Goal: Contribute content: Contribute content

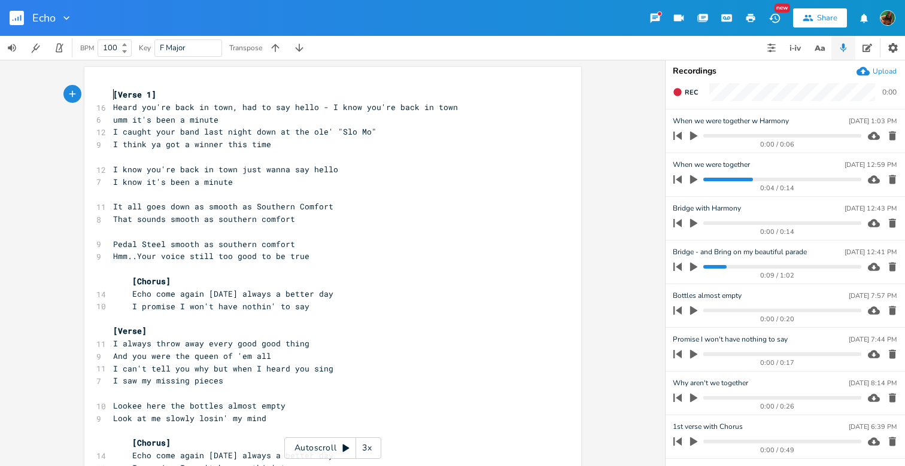
scroll to position [0, 1]
click at [113, 95] on span "[Verse 1]" at bounding box center [134, 94] width 43 height 11
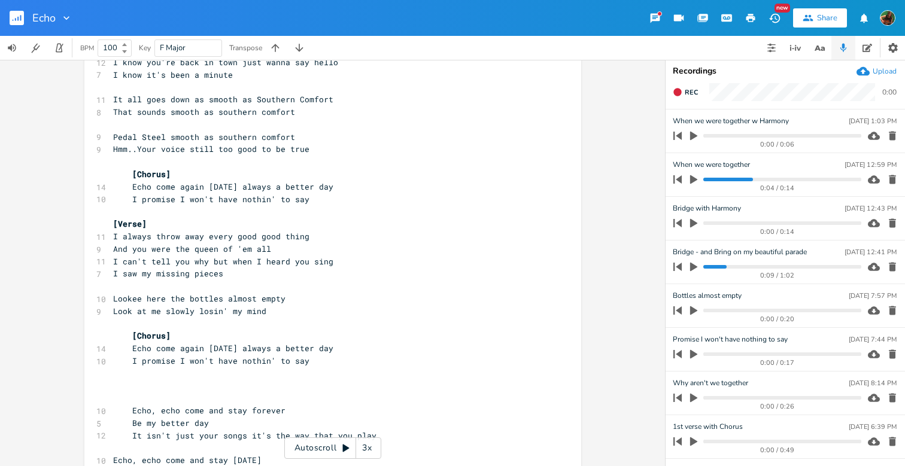
scroll to position [120, 0]
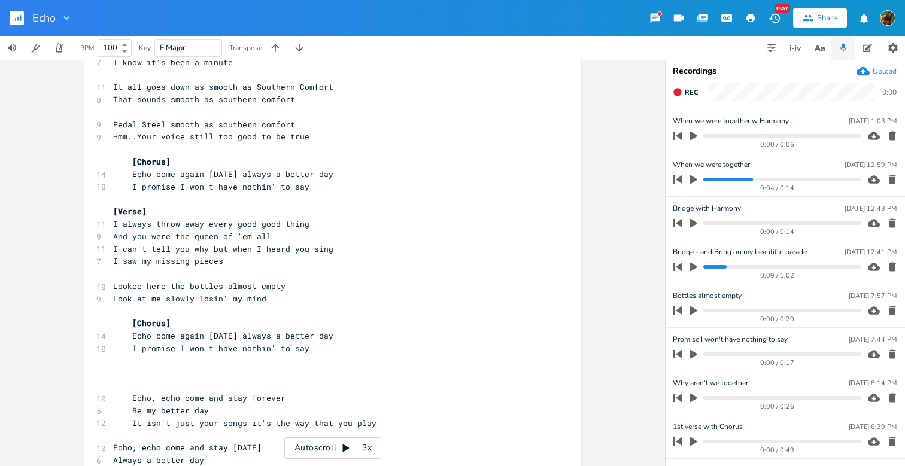
type textarea "[Chorus]"
drag, startPoint x: 126, startPoint y: 310, endPoint x: 171, endPoint y: 310, distance: 44.3
click at [171, 317] on pre "[Chorus]" at bounding box center [327, 323] width 432 height 13
click at [134, 368] on pre at bounding box center [327, 374] width 432 height 13
paste textarea "C"
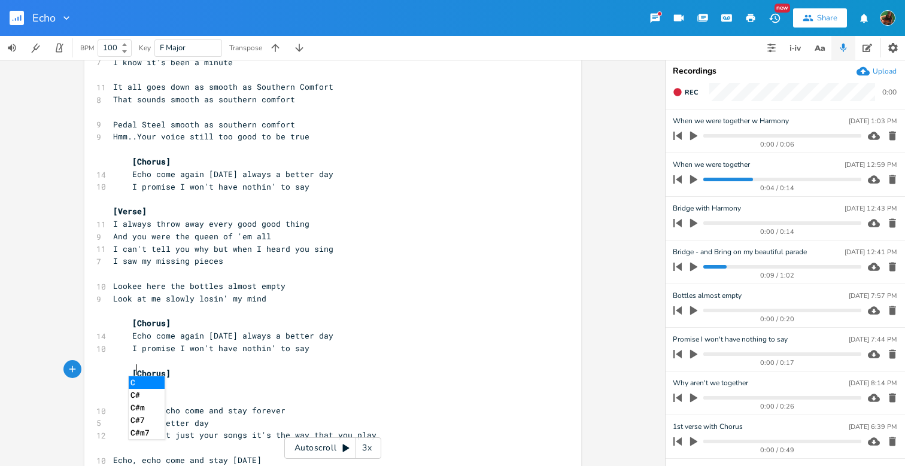
type textarea "Ch"
type textarea "Eh"
type textarea "cho"
type textarea ","
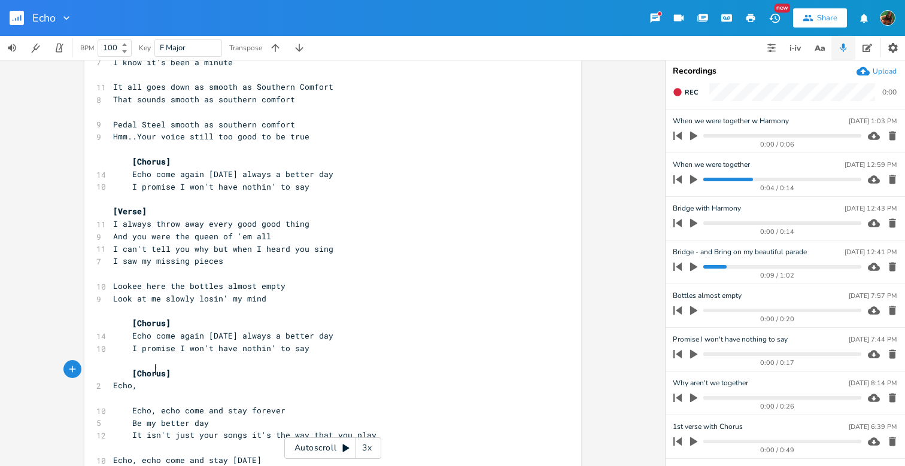
scroll to position [0, 4]
type textarea "c"
type textarea "echo may b"
type textarea "be"
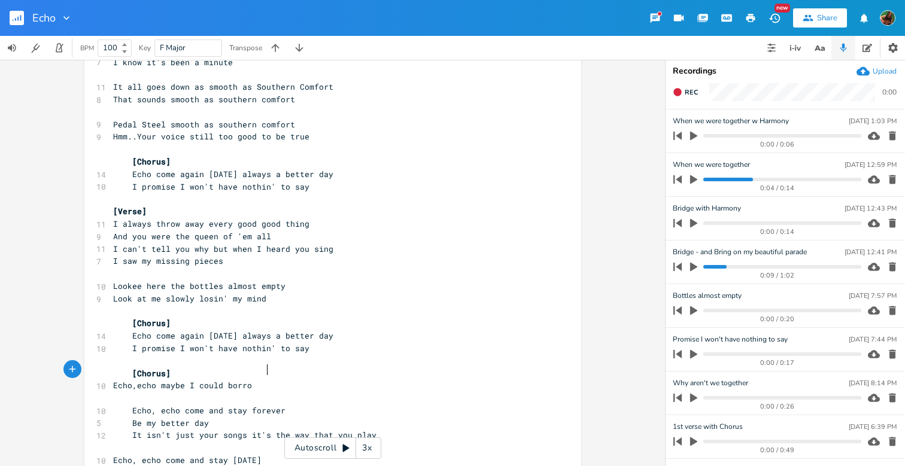
type textarea "ybe I could borrow"
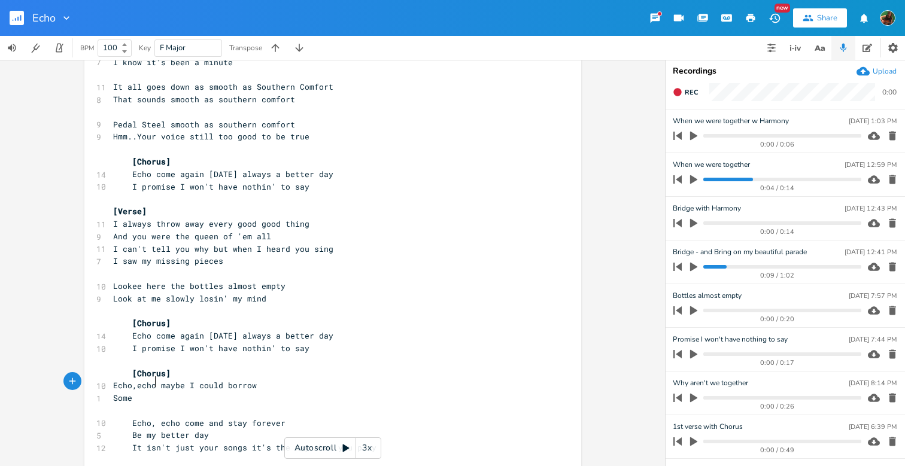
scroll to position [0, 18]
type textarea "Some of what you'v"
type textarea "ve"
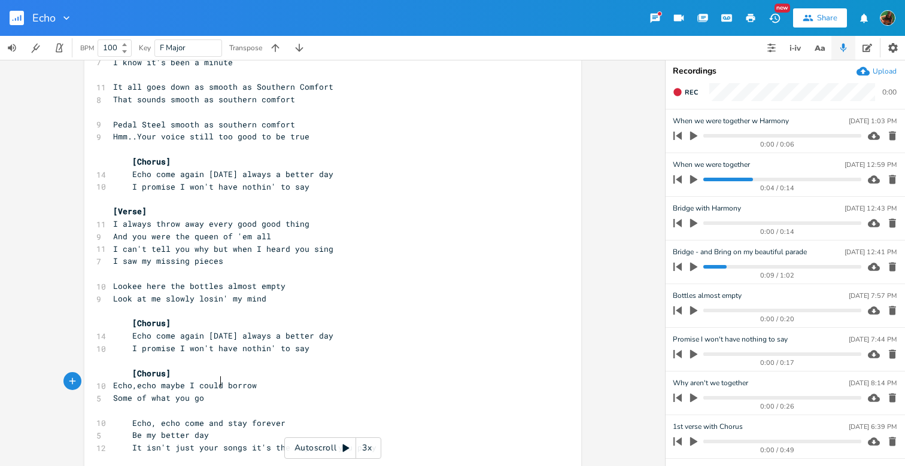
type textarea "got"
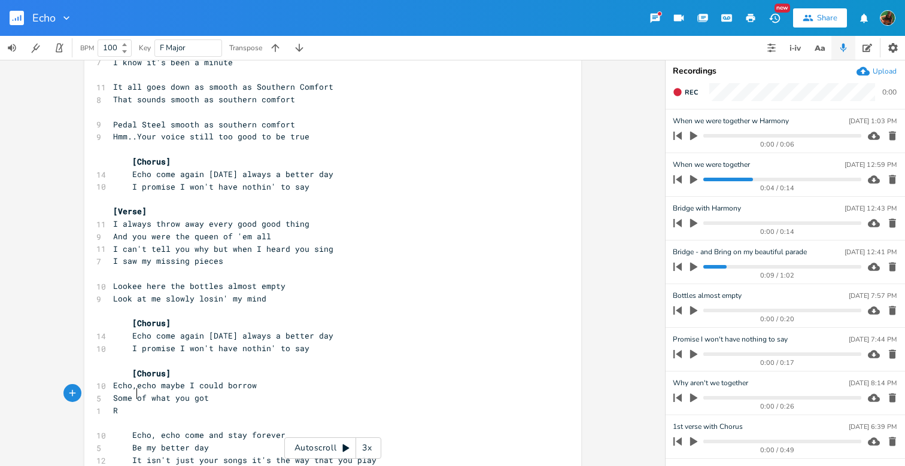
type textarea "Rem"
type textarea "And rem"
type textarea "H"
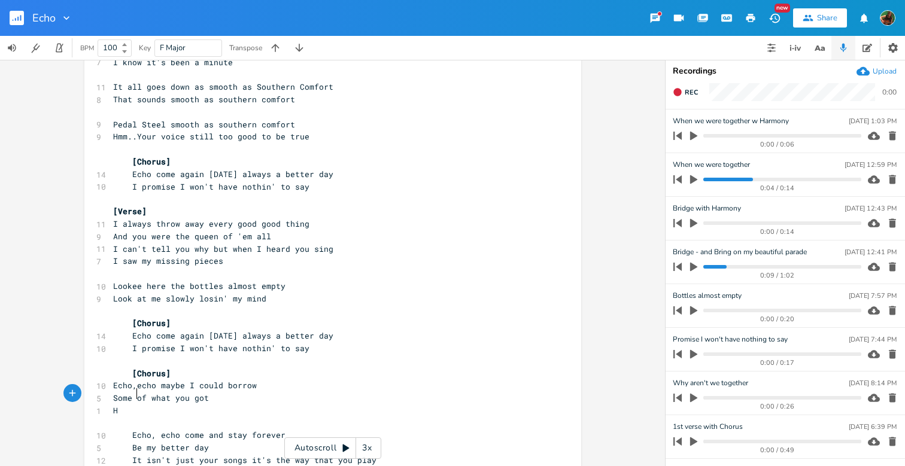
scroll to position [0, 5]
type textarea "H"
type textarea "Ane"
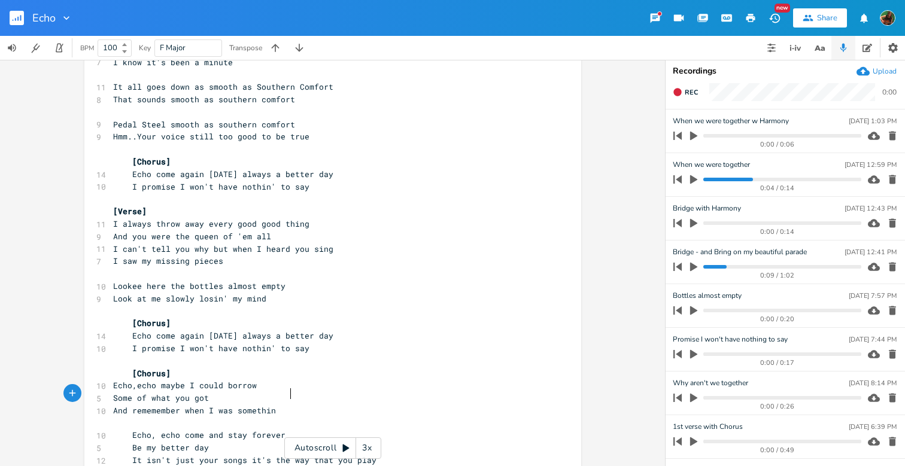
type textarea "d rememember when I was something"
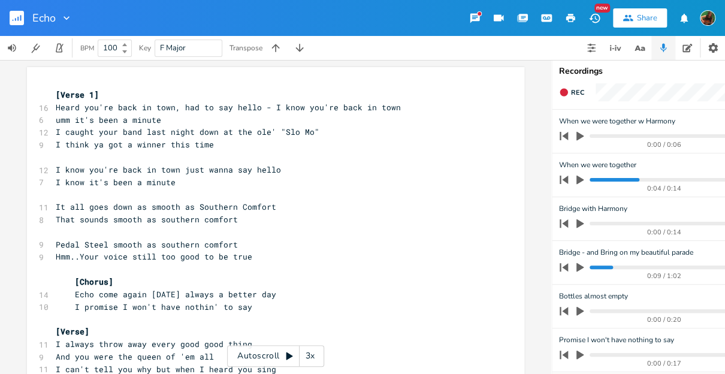
scroll to position [0, 0]
type textarea "' I'm not"
click at [56, 93] on span "[Verse 1]" at bounding box center [77, 94] width 43 height 11
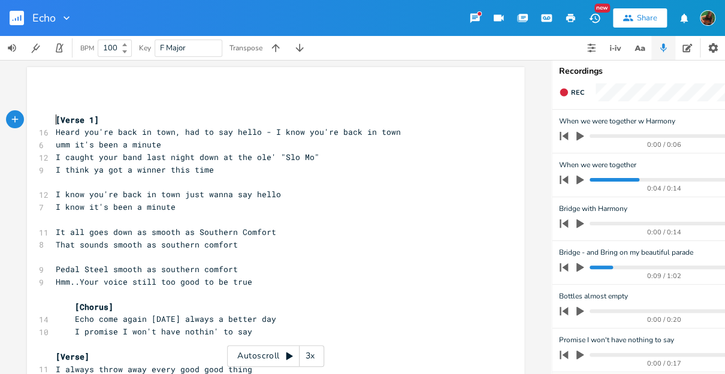
click at [65, 94] on pre "​" at bounding box center [269, 95] width 432 height 13
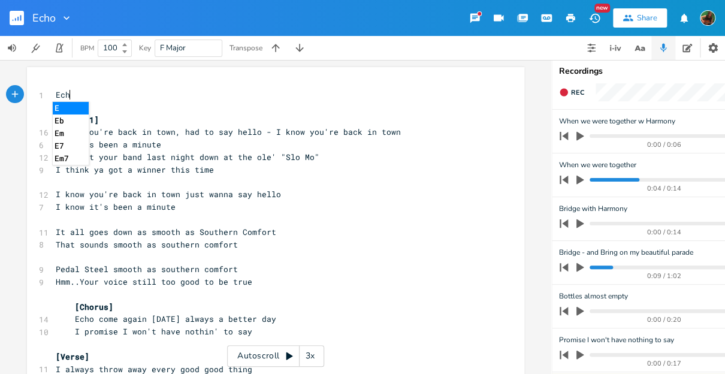
type textarea "Echo"
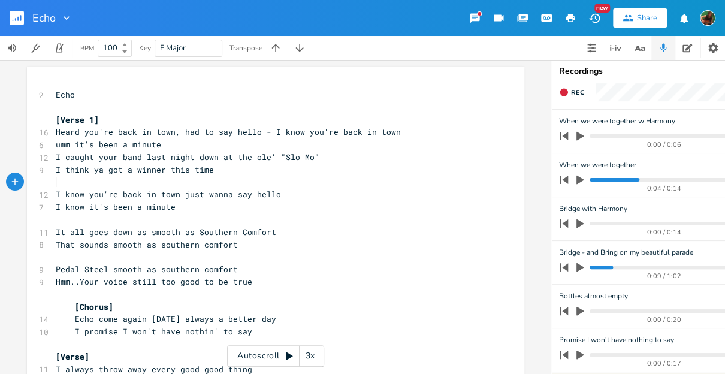
click at [99, 184] on pre "​" at bounding box center [269, 182] width 432 height 13
click at [72, 98] on pre "Echo" at bounding box center [269, 95] width 432 height 13
click at [84, 98] on pre "Echo" at bounding box center [269, 95] width 432 height 13
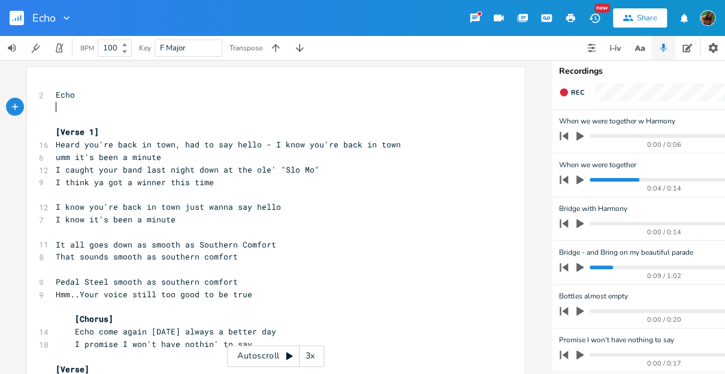
type textarea "B"
type textarea "by [PERSON_NAME]"
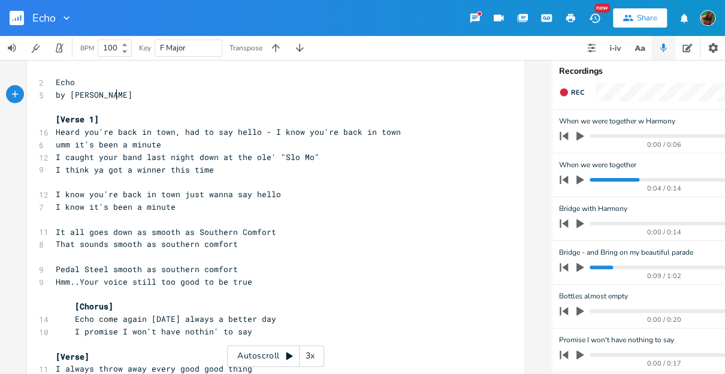
scroll to position [17, 0]
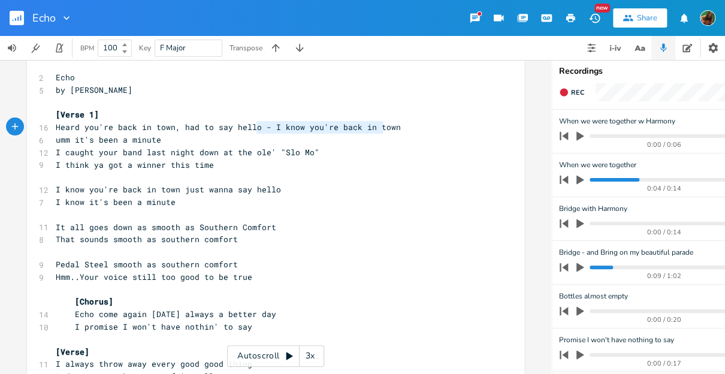
type textarea "- I know you're back in town"
drag, startPoint x: 253, startPoint y: 126, endPoint x: 388, endPoint y: 132, distance: 134.9
click at [388, 132] on pre "Heard you're back in town, had to say hello - I know you're back in town" at bounding box center [269, 127] width 432 height 13
drag, startPoint x: 51, startPoint y: 141, endPoint x: 69, endPoint y: 142, distance: 18.0
click at [69, 142] on pre "umm it's been a minute" at bounding box center [269, 140] width 432 height 13
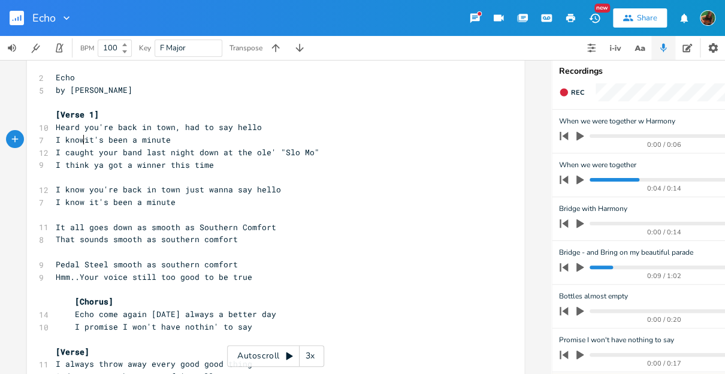
scroll to position [0, 22]
type textarea "I know +"
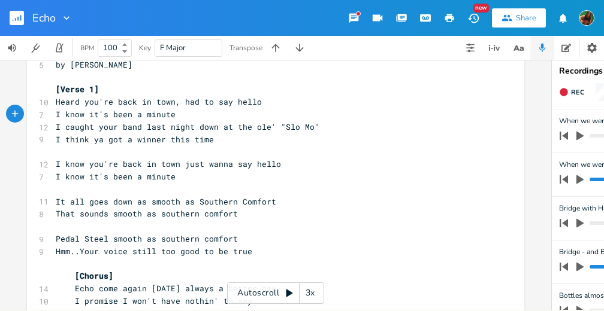
scroll to position [0, 0]
click at [474, 17] on icon "button" at bounding box center [473, 18] width 13 height 13
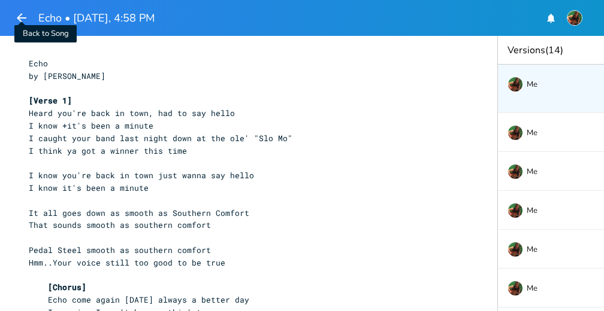
click at [23, 17] on icon "button" at bounding box center [21, 18] width 14 height 14
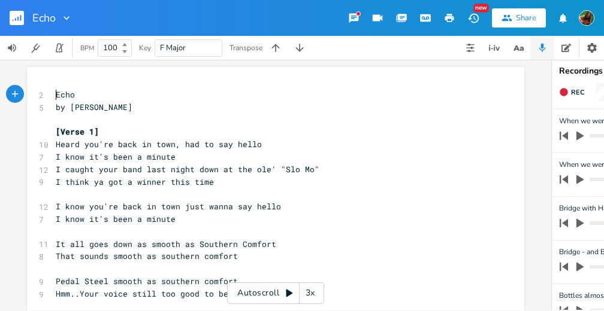
type textarea "Echo"
drag, startPoint x: 51, startPoint y: 93, endPoint x: 95, endPoint y: 92, distance: 43.7
click at [96, 93] on pre "Echo" at bounding box center [269, 95] width 432 height 13
click at [123, 115] on pre "​" at bounding box center [269, 120] width 432 height 13
click at [122, 103] on pre "by [PERSON_NAME]" at bounding box center [269, 107] width 432 height 13
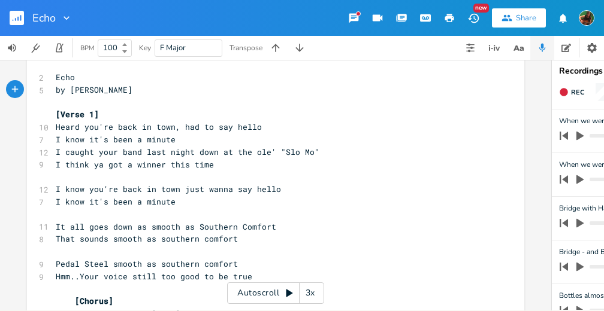
scroll to position [23, 0]
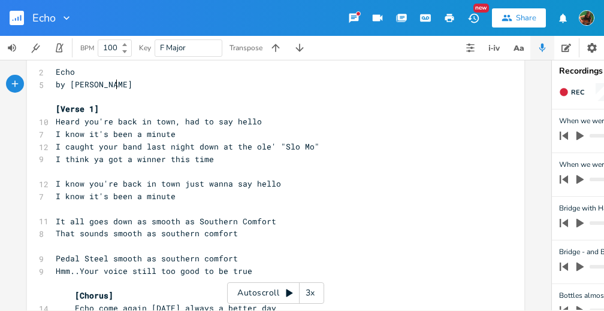
click at [146, 154] on span "I think ya got a winner this time" at bounding box center [135, 159] width 158 height 11
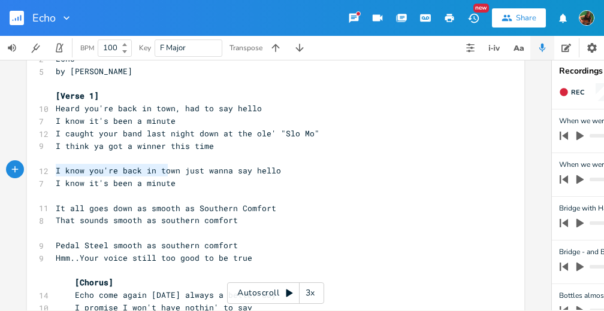
type textarea "I know you're back in town just wanna say hello I know it's been a minute"
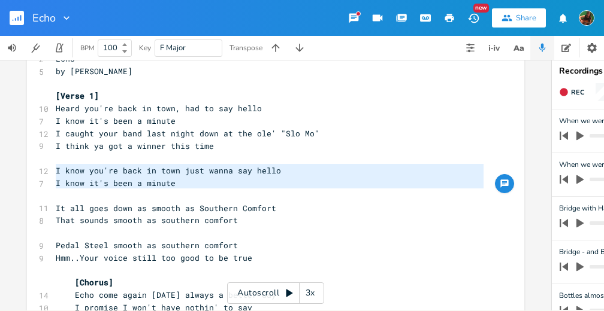
drag, startPoint x: 53, startPoint y: 174, endPoint x: 179, endPoint y: 195, distance: 128.1
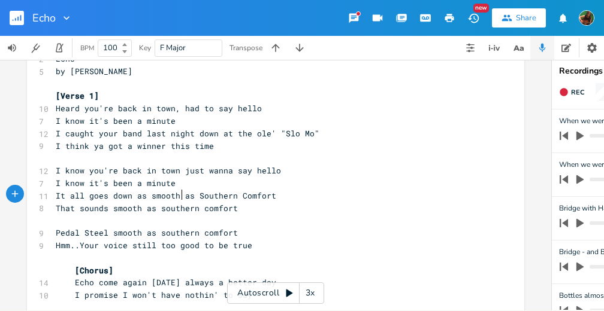
click at [179, 195] on span "It all goes down as smooth as Southern Comfort" at bounding box center [166, 195] width 220 height 11
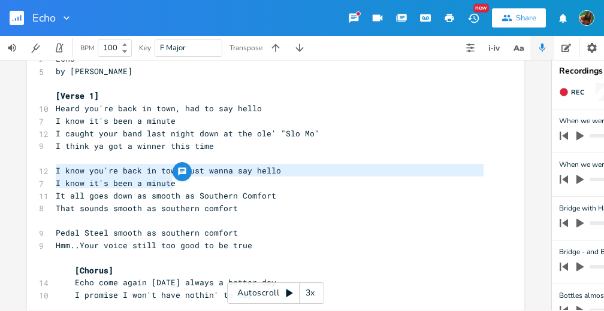
drag, startPoint x: 54, startPoint y: 169, endPoint x: 181, endPoint y: 179, distance: 127.4
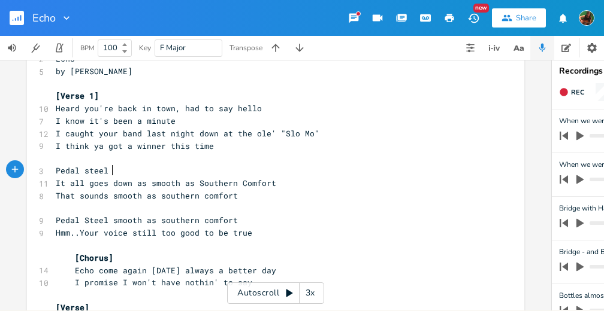
scroll to position [0, 35]
type textarea "Pedal steel smoth"
type textarea "eel smoth"
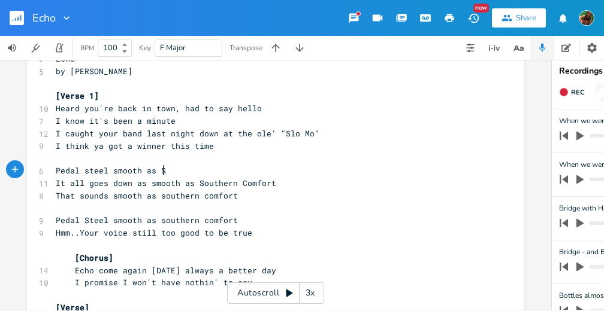
type textarea "mooth as So"
type textarea "southenr"
type textarea "rn comfort"
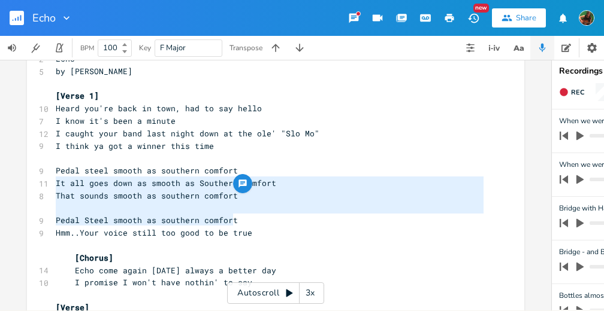
type textarea "It all goes down as smooth as Southern Comfort That sounds smooth as southern c…"
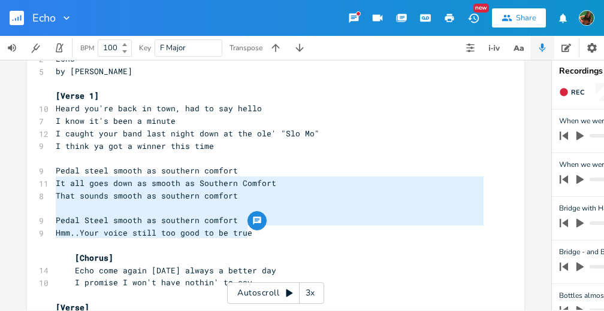
drag, startPoint x: 51, startPoint y: 181, endPoint x: 263, endPoint y: 232, distance: 217.4
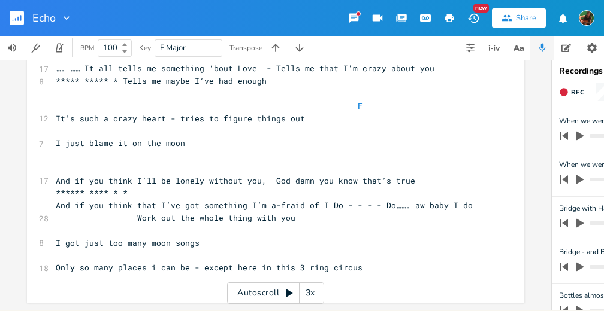
scroll to position [0, 0]
click at [386, 263] on pre "Only so many places i can be - except here in this 3 ring circus" at bounding box center [269, 268] width 432 height 13
click at [225, 137] on pre "I just blame it on the moon" at bounding box center [269, 143] width 432 height 13
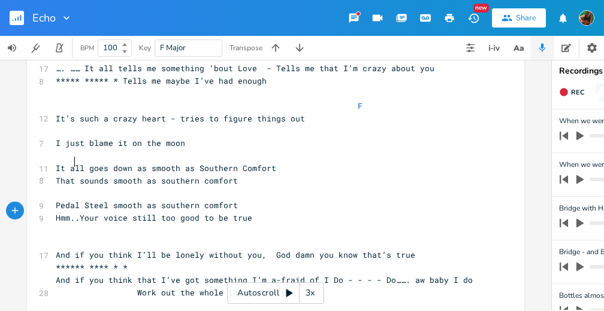
click at [72, 163] on span "It all goes down as smooth as Southern Comfort" at bounding box center [166, 168] width 220 height 11
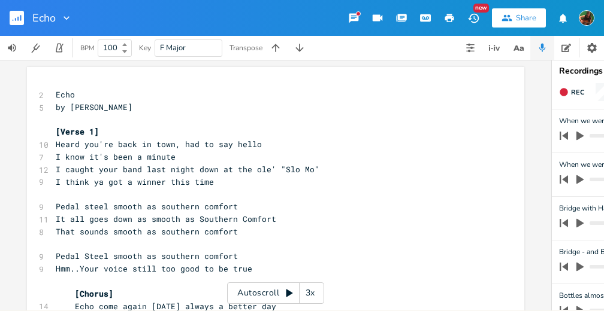
click at [181, 160] on pre "I know it's been a minute" at bounding box center [269, 157] width 432 height 13
click at [210, 179] on pre "I think ya got a winner this time" at bounding box center [269, 182] width 432 height 13
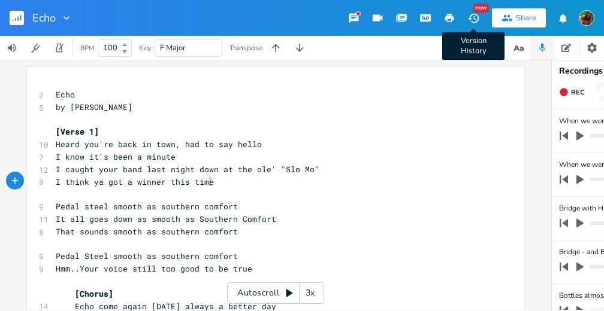
click at [474, 14] on icon "button" at bounding box center [472, 18] width 11 height 10
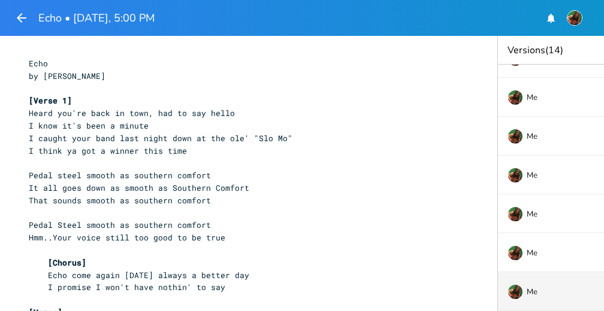
scroll to position [316, 0]
click at [540, 288] on div "Me" at bounding box center [546, 291] width 79 height 7
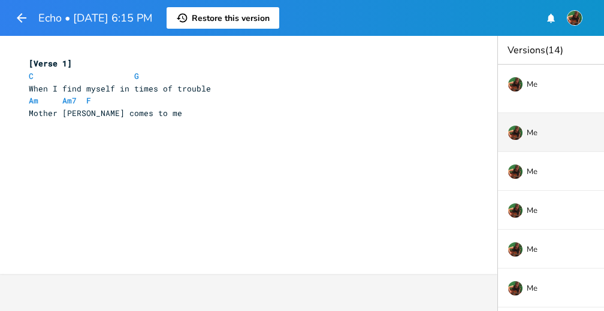
scroll to position [0, 0]
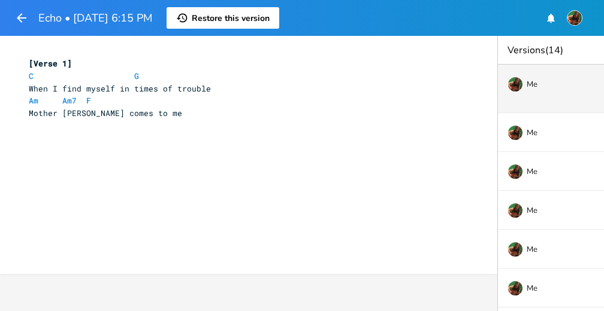
click at [547, 90] on div "Me [DATE], 5:00 PM Current" at bounding box center [594, 89] width 192 height 49
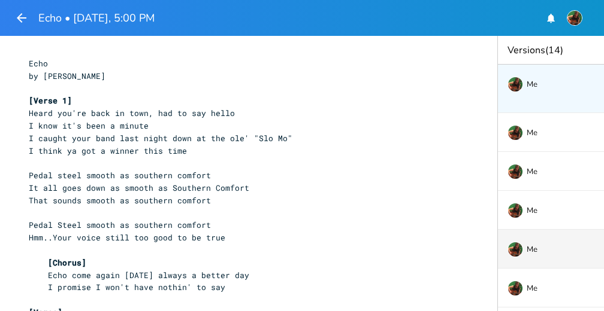
click at [543, 257] on div "Me [DATE] 12:30 AM" at bounding box center [594, 249] width 192 height 39
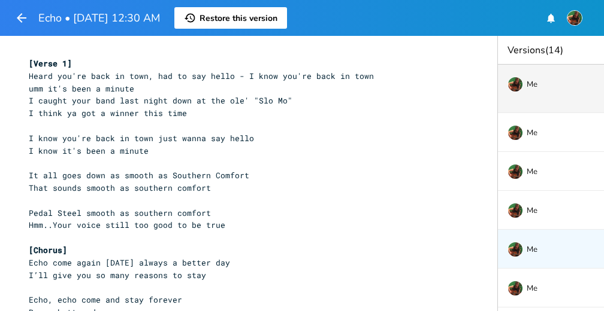
click at [534, 83] on span "Me" at bounding box center [531, 84] width 11 height 8
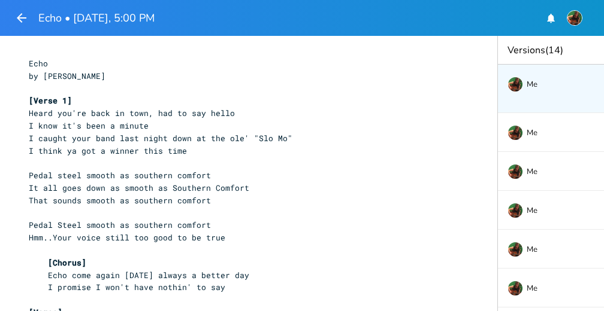
click at [268, 162] on pre "​" at bounding box center [242, 163] width 432 height 13
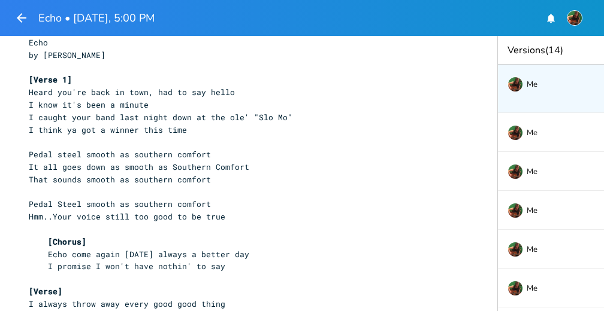
click at [26, 153] on pre "Pedal steel smooth as southern comfort" at bounding box center [242, 155] width 432 height 13
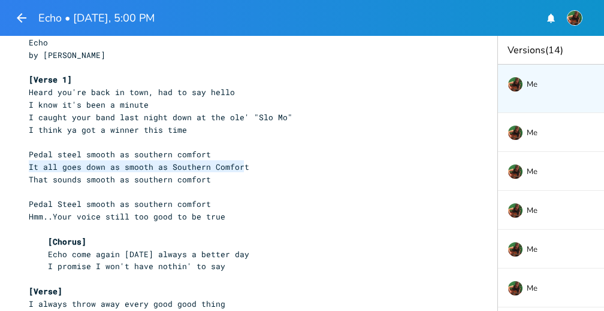
drag, startPoint x: 24, startPoint y: 165, endPoint x: 239, endPoint y: 166, distance: 215.0
click at [239, 166] on pre "It all goes down as smooth as Southern Comfort" at bounding box center [242, 167] width 432 height 13
click at [114, 241] on pre "[Chorus]" at bounding box center [242, 242] width 432 height 13
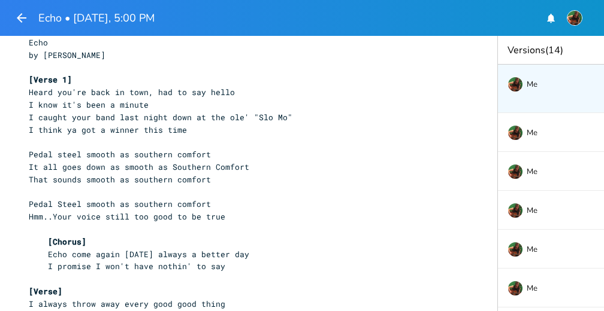
click at [225, 219] on pre "Hmm..Your voice still too good to be true" at bounding box center [242, 217] width 432 height 13
click at [215, 216] on span "Hmm..Your voice still too good to be true" at bounding box center [127, 216] width 196 height 11
click at [26, 218] on pre "Hmm..Your voice still too good to be true" at bounding box center [242, 217] width 432 height 13
click at [96, 234] on pre "​" at bounding box center [242, 229] width 432 height 13
click at [232, 213] on pre "Hmm..Your voice still too good to be true" at bounding box center [242, 217] width 432 height 13
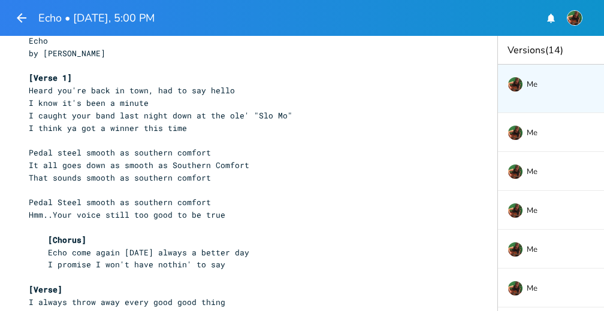
scroll to position [2, 0]
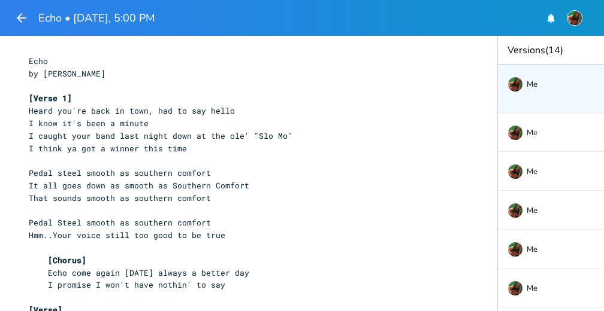
click at [255, 171] on pre "Pedal steel smooth as southern comfort" at bounding box center [242, 173] width 432 height 13
click at [22, 19] on icon "button" at bounding box center [21, 18] width 14 height 14
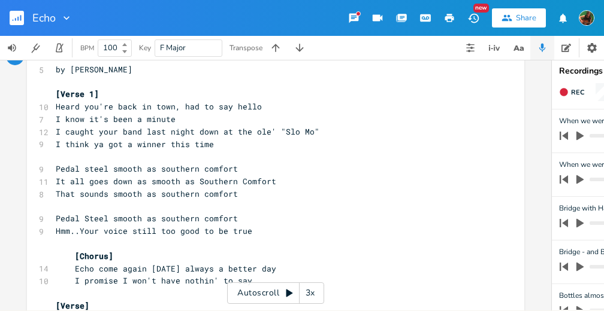
scroll to position [54, 0]
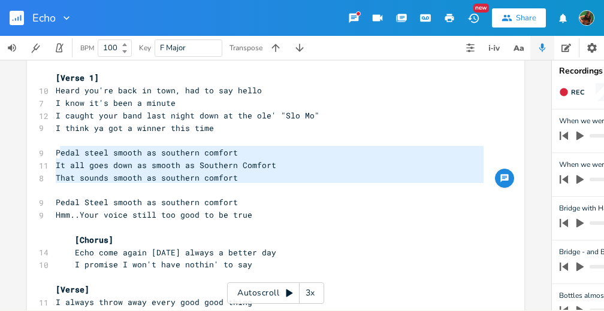
type textarea "edal steel smooth as southern comfort It all goes down as smooth as Southern Co…"
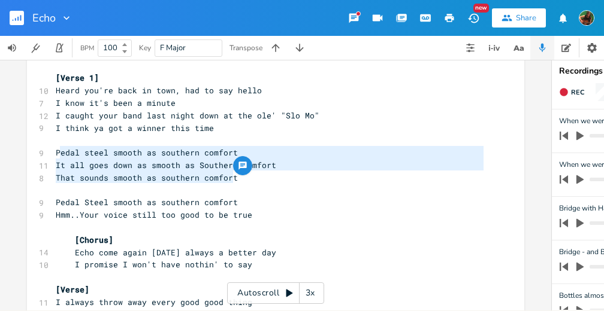
drag, startPoint x: 55, startPoint y: 151, endPoint x: 247, endPoint y: 183, distance: 194.3
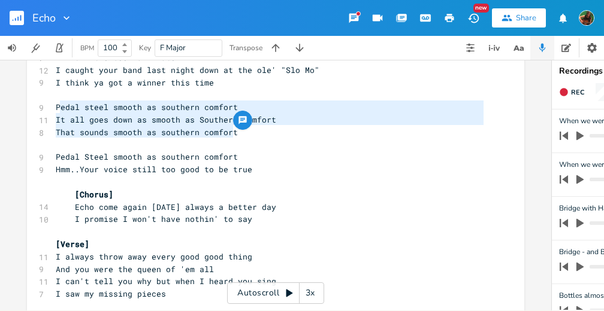
scroll to position [101, 0]
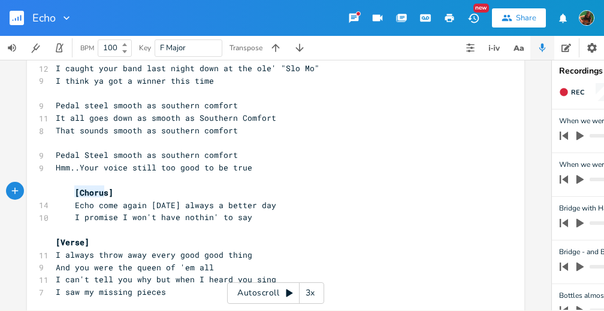
type textarea "[Chorus]"
drag, startPoint x: 71, startPoint y: 192, endPoint x: 121, endPoint y: 196, distance: 50.5
click at [121, 196] on pre "[Chorus]" at bounding box center [269, 193] width 432 height 13
click at [249, 169] on pre "Hmm..Your voice still too good to be true" at bounding box center [269, 168] width 432 height 13
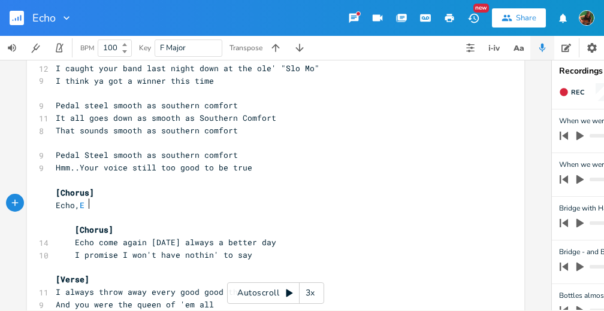
type textarea "Echo, Eh"
type textarea "cho maybe I could borrow"
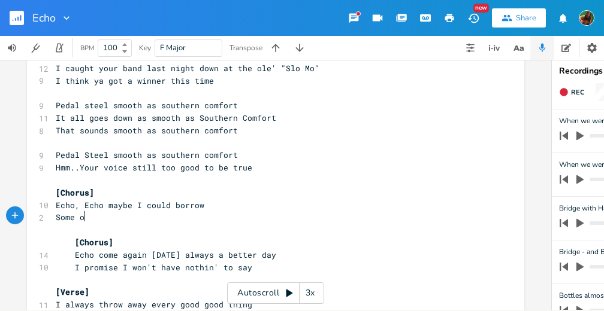
scroll to position [0, 26]
type textarea "Some of"
type textarea "of what you got"
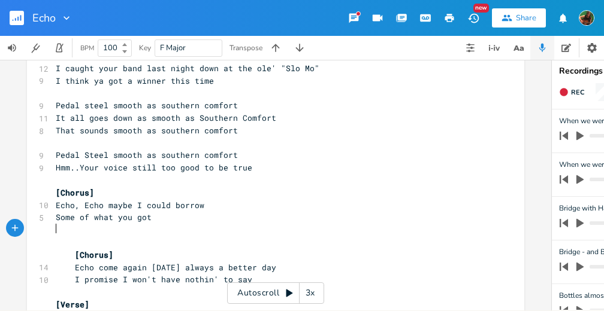
type textarea "f"
type textarea "Maybe"
type textarea "And remmeber I used to be somethin' I'm not"
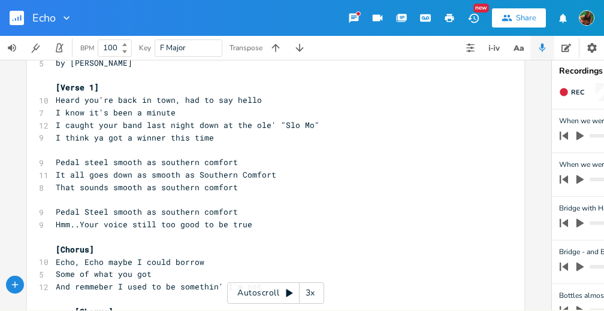
scroll to position [31, 0]
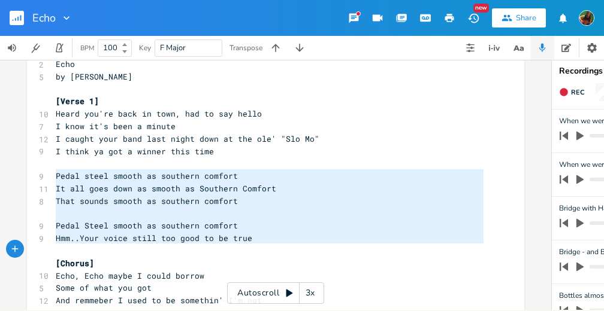
type textarea "Pedal steel smooth as southern comfort It all goes down as smooth as Southern C…"
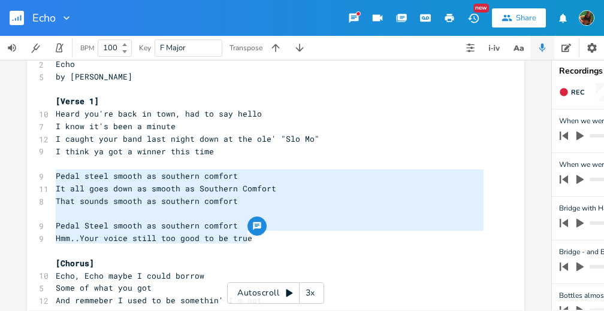
drag, startPoint x: 53, startPoint y: 177, endPoint x: 246, endPoint y: 240, distance: 202.2
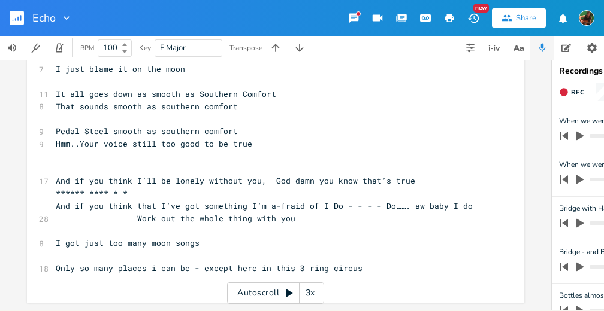
scroll to position [1059, 0]
click at [266, 139] on pre "Hmm..Your voice still too good to be true" at bounding box center [269, 144] width 432 height 13
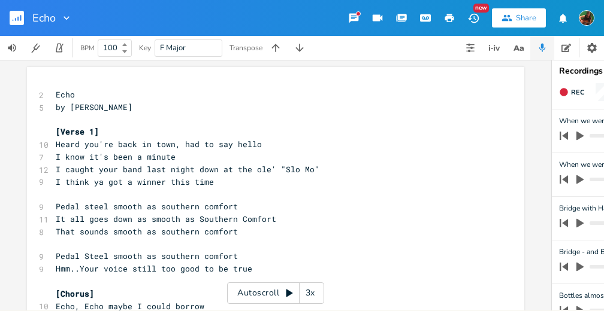
scroll to position [0, 0]
click at [208, 184] on pre "I think ya got a winner this time" at bounding box center [269, 182] width 432 height 13
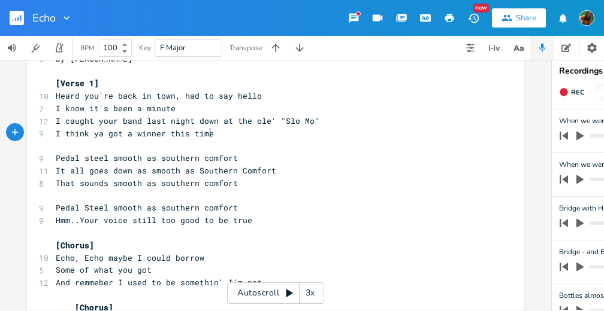
scroll to position [50, 0]
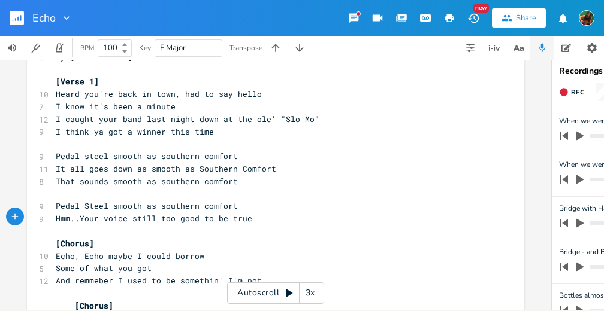
click at [241, 213] on span "Hmm..Your voice still too good to be true" at bounding box center [154, 218] width 196 height 11
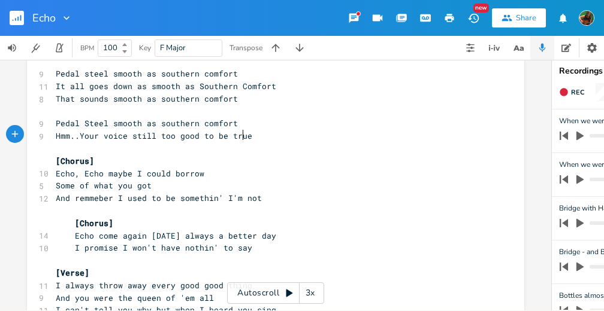
scroll to position [217, 0]
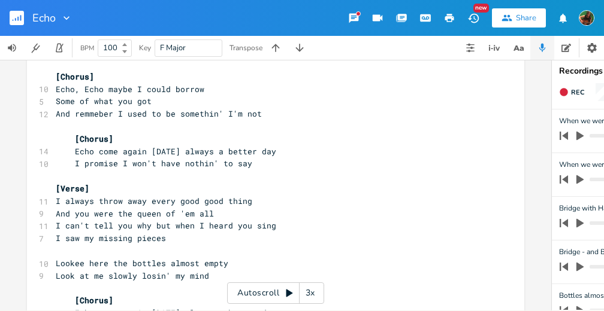
click at [259, 170] on pre "​" at bounding box center [269, 176] width 432 height 13
click at [260, 167] on pre "I promise I won't have nothin' to say" at bounding box center [269, 163] width 432 height 13
type textarea "(someone I'm not)"
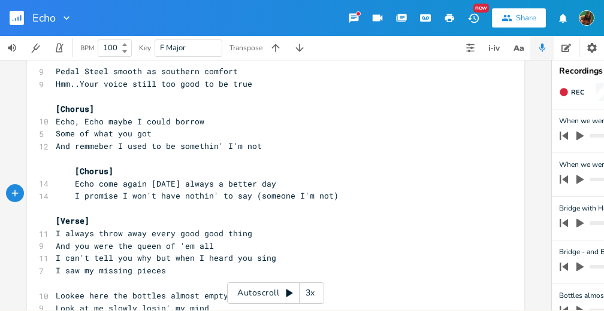
scroll to position [177, 0]
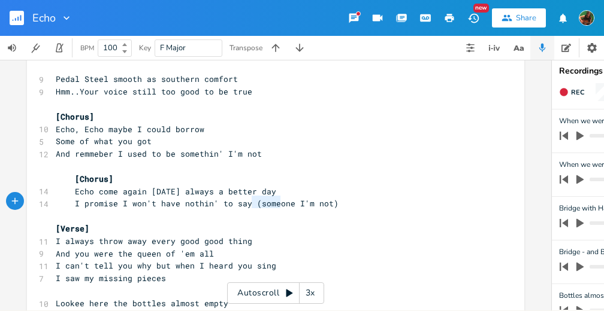
type textarea "(someone I'm not)"
drag, startPoint x: 248, startPoint y: 203, endPoint x: 337, endPoint y: 206, distance: 88.7
click at [337, 206] on pre "I promise I won't have nothin' to say (someone I'm not)" at bounding box center [269, 204] width 432 height 13
click at [256, 153] on pre "And remmeber I used to be somethin' I'm not" at bounding box center [269, 154] width 432 height 13
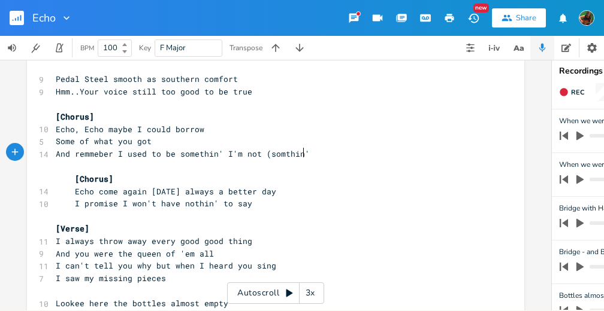
scroll to position [0, 32]
type textarea "(somthin'?)"
type textarea "[Chorus] Echo come again [DATE] always a better day I promise I won't have noth…"
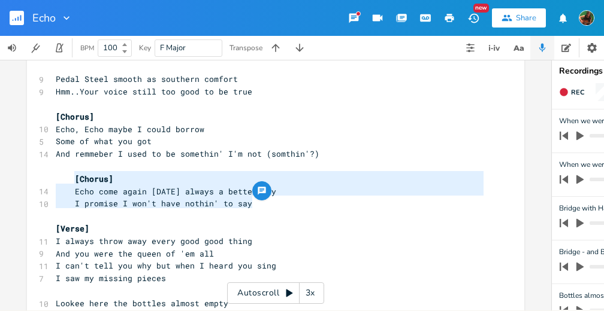
drag, startPoint x: 71, startPoint y: 178, endPoint x: 274, endPoint y: 204, distance: 204.5
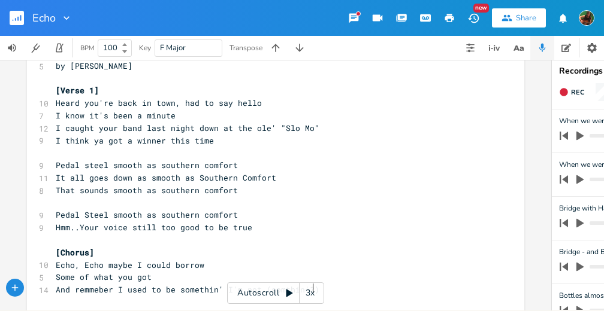
scroll to position [42, 0]
click at [56, 165] on span "Pedal steel smooth as southern comfort" at bounding box center [147, 164] width 182 height 11
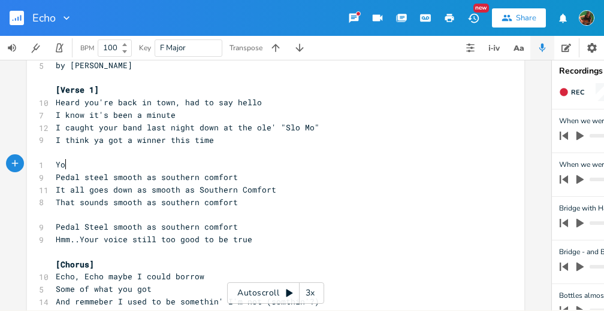
scroll to position [0, 12]
type textarea "You got a sound goes down like som"
type textarea "utherbn"
type textarea "n comfort"
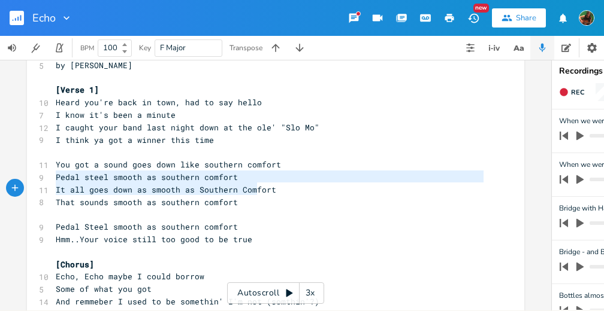
type textarea "Pedal steel smooth as southern comfort It all goes down as smooth as Southern C…"
drag, startPoint x: 54, startPoint y: 176, endPoint x: 266, endPoint y: 192, distance: 213.1
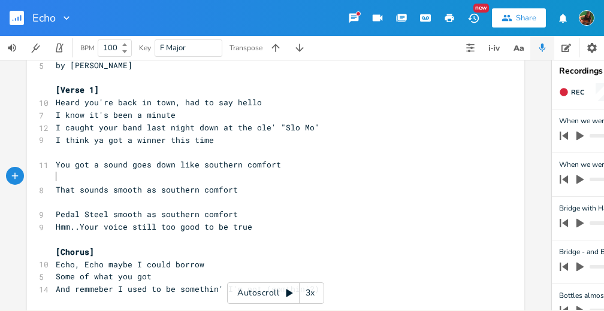
type textarea "H"
type textarea "Chase it with a"
type textarea "your"
type textarea "a voice too good to be trun"
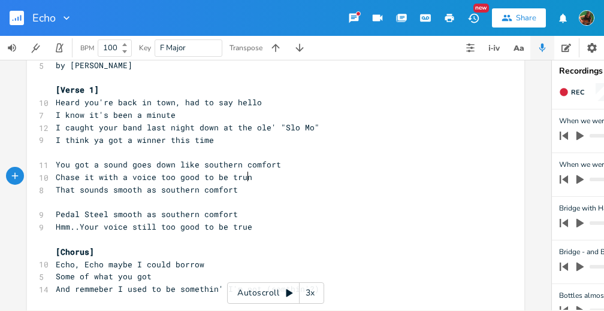
type textarea "e"
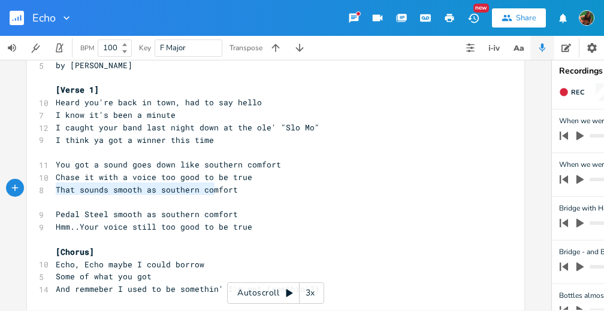
type textarea "That sounds smooth as southern comfort"
drag, startPoint x: 53, startPoint y: 189, endPoint x: 249, endPoint y: 194, distance: 195.9
click at [249, 194] on pre "That sounds smooth as southern comfort" at bounding box center [269, 190] width 432 height 13
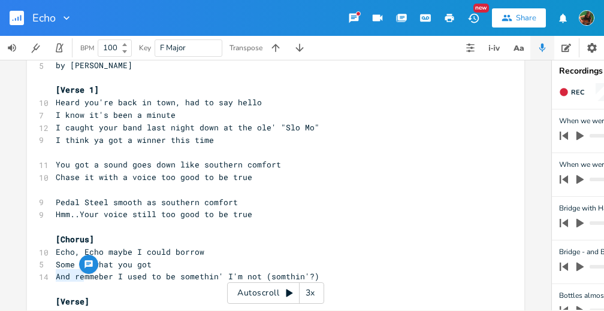
drag, startPoint x: 53, startPoint y: 275, endPoint x: 79, endPoint y: 278, distance: 26.5
click at [79, 278] on span "And remmeber I used to be somethin' I'm not (somthin'?)" at bounding box center [187, 276] width 263 height 11
type textarea "Re"
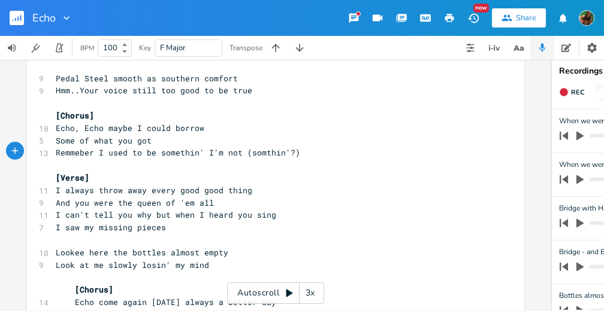
scroll to position [169, 0]
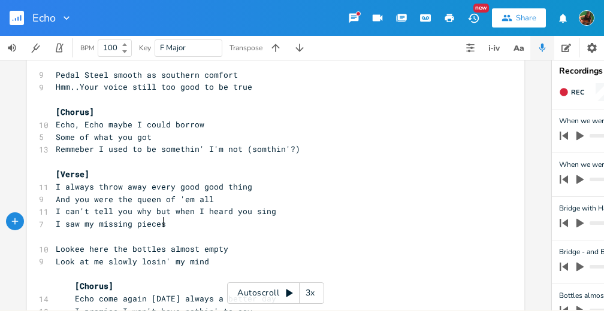
click at [168, 223] on pre "I saw my missing pieces" at bounding box center [269, 224] width 432 height 13
type textarea "- Like all mu"
type textarea "y missing pieces come home"
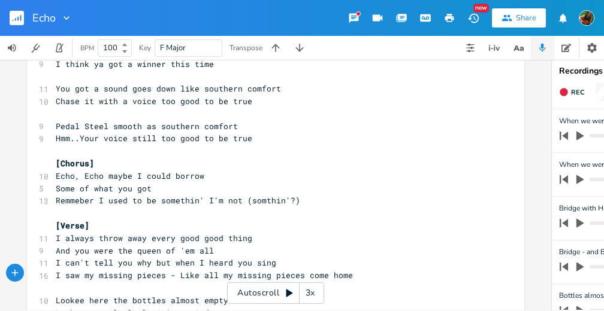
scroll to position [115, 0]
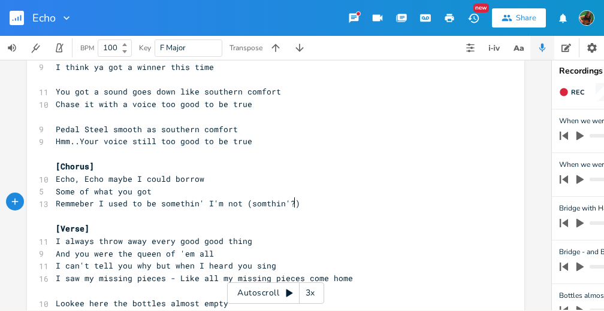
click at [297, 202] on pre "Remmeber I used to be somethin' I'm not (somthin'?)" at bounding box center [269, 204] width 432 height 13
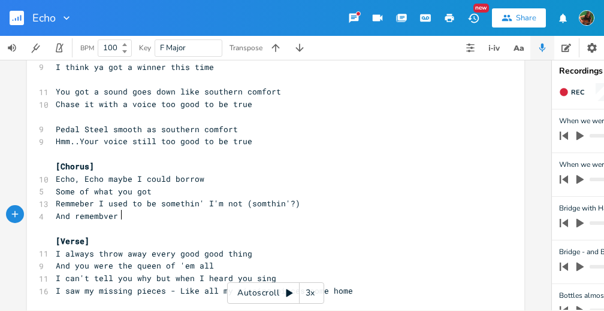
type textarea "And remembver wh"
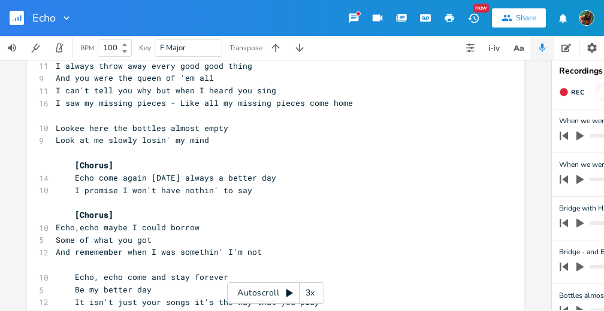
scroll to position [305, 0]
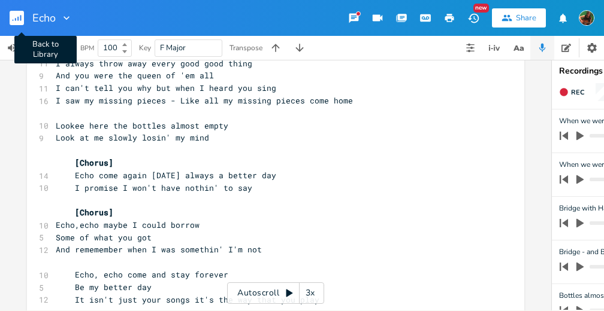
type textarea "er when I was somethin' I'm not"
click at [21, 20] on icon "button" at bounding box center [20, 18] width 1 height 6
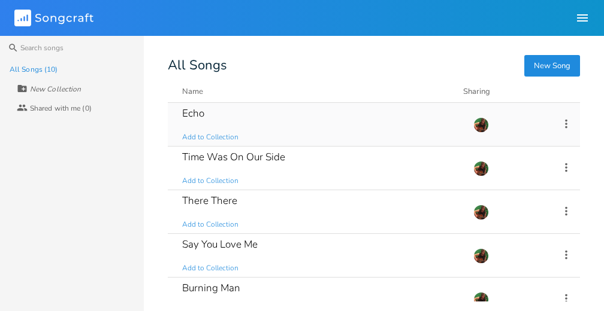
click at [207, 116] on div "Echo Add to Collection" at bounding box center [320, 124] width 277 height 43
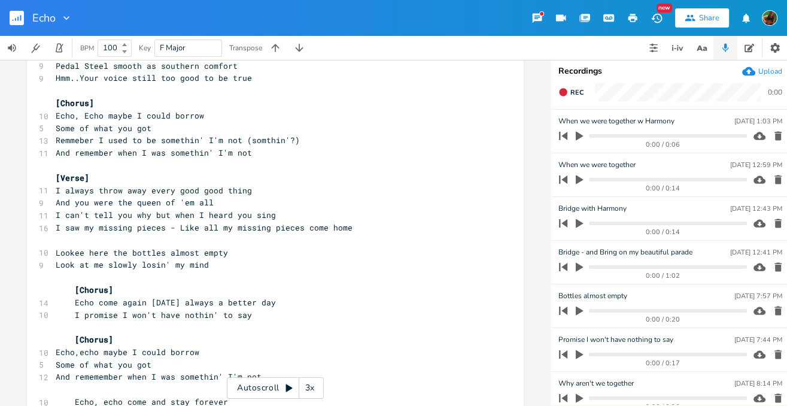
scroll to position [207, 0]
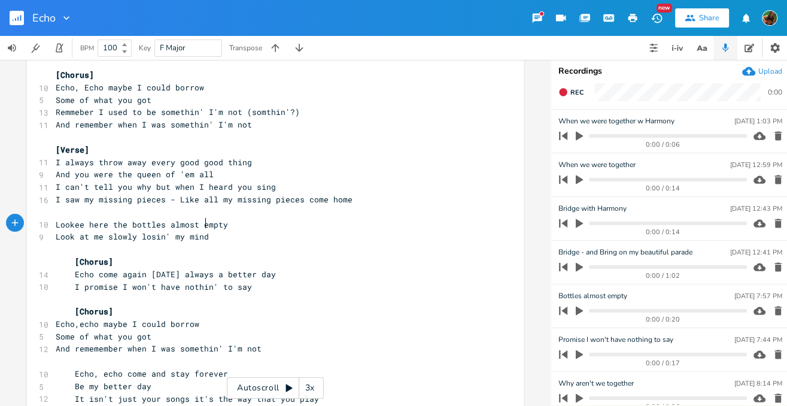
click at [223, 231] on pre "Look at me slowly losin' my mind" at bounding box center [269, 237] width 432 height 13
click at [254, 293] on pre at bounding box center [269, 299] width 432 height 13
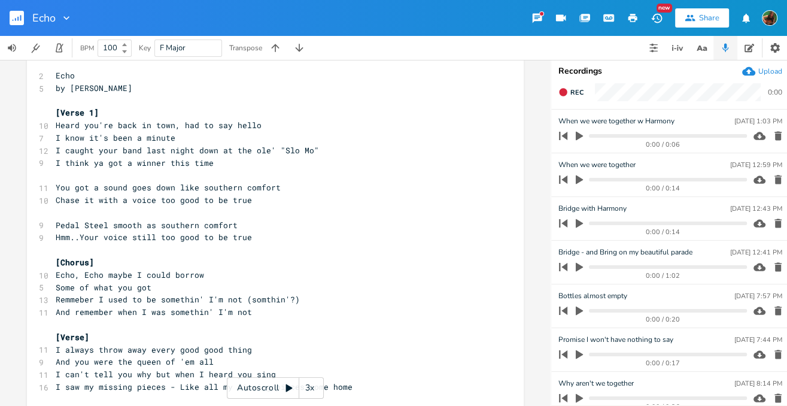
scroll to position [529, 0]
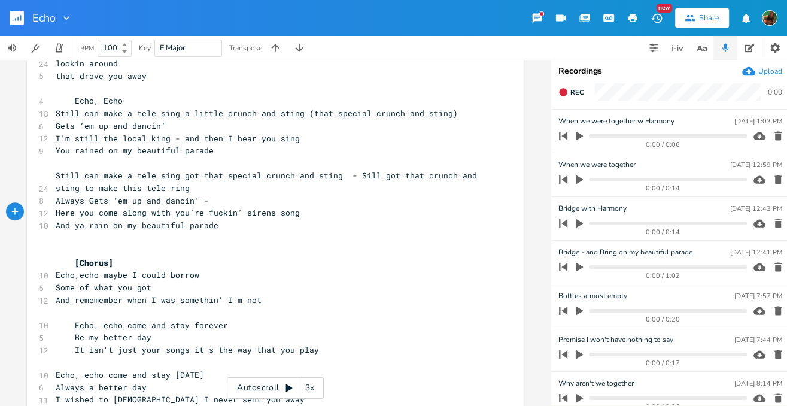
click at [770, 72] on div "Upload" at bounding box center [771, 71] width 24 height 10
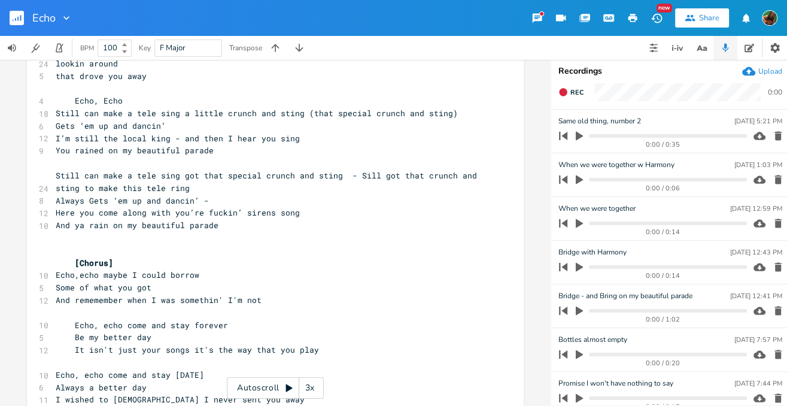
click at [576, 136] on icon "button" at bounding box center [579, 136] width 7 height 9
click at [576, 136] on icon "button" at bounding box center [579, 136] width 7 height 8
click at [564, 135] on icon "button" at bounding box center [563, 136] width 8 height 8
click at [577, 140] on icon "button" at bounding box center [579, 136] width 7 height 9
click at [578, 263] on icon "button" at bounding box center [579, 267] width 7 height 9
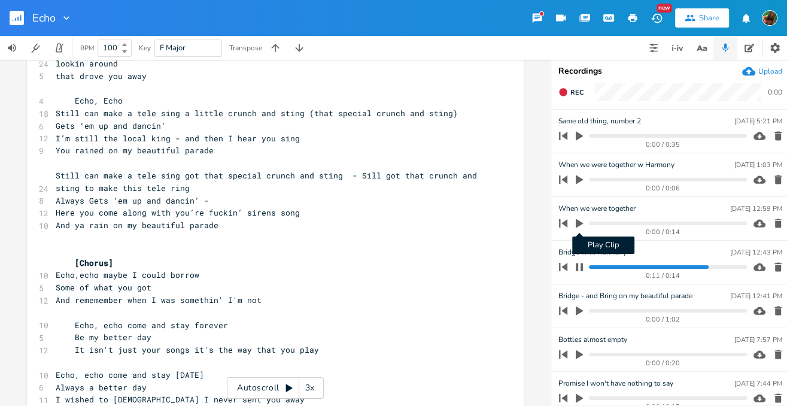
click at [578, 222] on icon "button" at bounding box center [579, 223] width 7 height 9
click at [581, 266] on icon "button" at bounding box center [579, 267] width 7 height 8
click at [566, 226] on icon "button" at bounding box center [563, 223] width 8 height 8
click at [578, 220] on icon "button" at bounding box center [580, 224] width 10 height 10
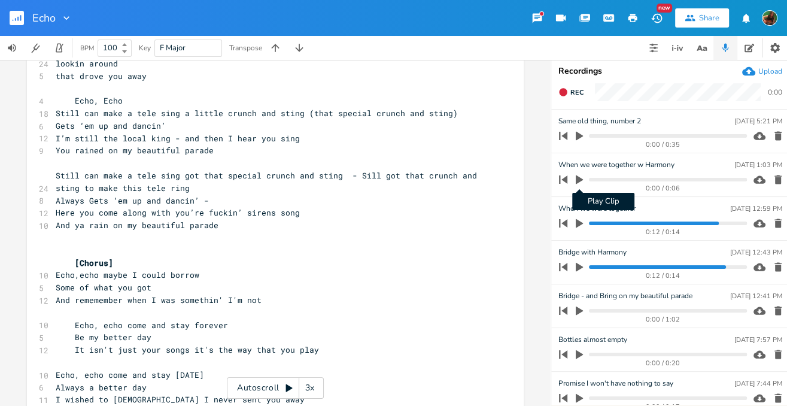
click at [578, 177] on icon "button" at bounding box center [579, 179] width 7 height 9
click at [579, 136] on icon "button" at bounding box center [579, 136] width 7 height 9
click at [101, 11] on div "Echo New Share" at bounding box center [393, 18] width 787 height 36
